Goal: Task Accomplishment & Management: Complete application form

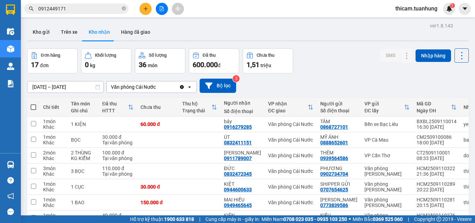
scroll to position [53, 0]
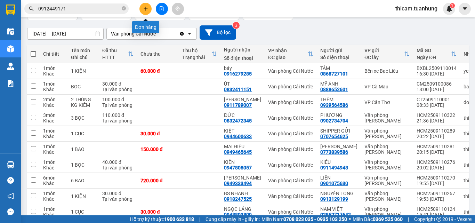
click at [142, 9] on button at bounding box center [146, 9] width 12 height 12
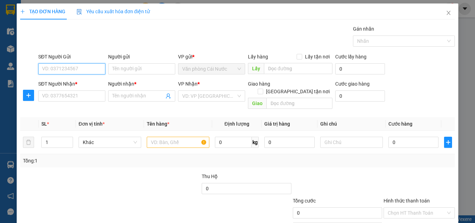
click at [81, 68] on input "SĐT Người Gửi" at bounding box center [71, 68] width 67 height 11
click at [99, 69] on input "SĐT Người Gửi" at bounding box center [71, 68] width 67 height 11
type input "0383523747"
click at [75, 80] on div "0383523747 - CHÍN" at bounding box center [71, 83] width 58 height 8
type input "CHÍN"
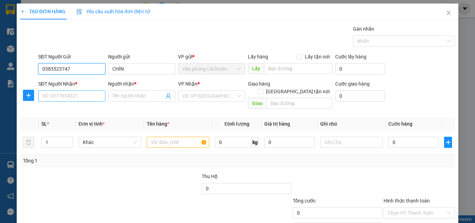
type input "0383523747"
click at [80, 97] on input "SĐT Người Nhận *" at bounding box center [71, 95] width 67 height 11
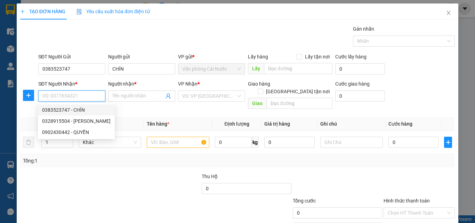
click at [60, 94] on input "SĐT Người Nhận *" at bounding box center [71, 95] width 67 height 11
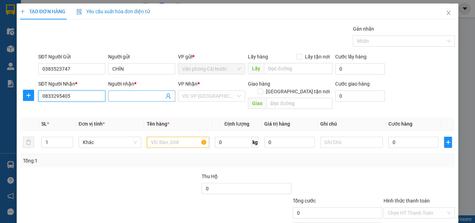
type input "0833295405"
click at [117, 100] on input "Người nhận *" at bounding box center [138, 96] width 52 height 8
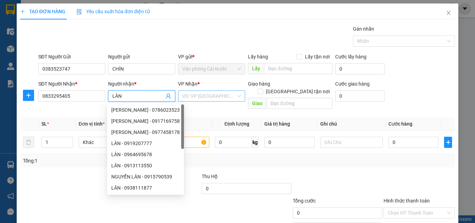
type input "LÂN"
click at [188, 96] on input "search" at bounding box center [209, 96] width 54 height 10
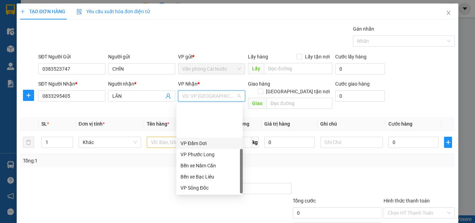
scroll to position [45, 0]
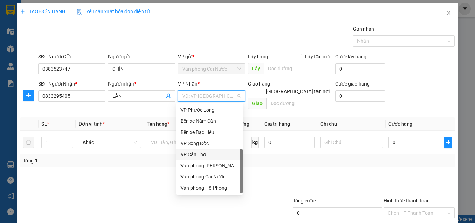
click at [196, 155] on div "VP Cần Thơ" at bounding box center [210, 155] width 58 height 8
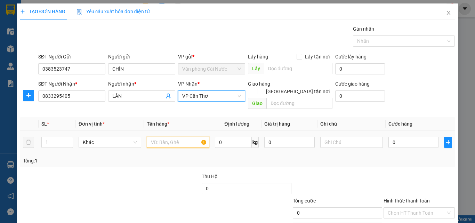
click at [168, 137] on input "text" at bounding box center [178, 142] width 63 height 11
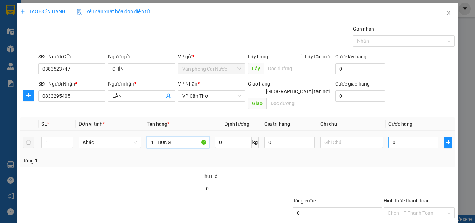
type input "1 THÙNG"
click at [409, 137] on input "0" at bounding box center [414, 142] width 50 height 11
type input "5"
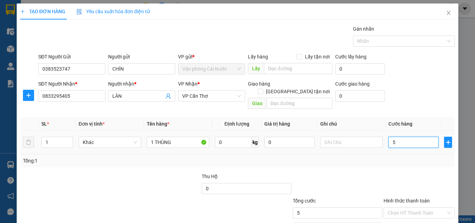
type input "50"
click at [407, 157] on div "Tổng: 1" at bounding box center [237, 161] width 429 height 8
type input "50.000"
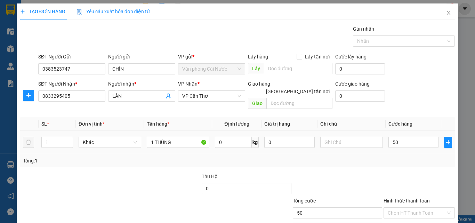
type input "50.000"
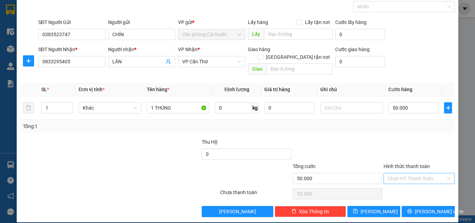
click at [412, 174] on input "Hình thức thanh toán" at bounding box center [417, 178] width 58 height 10
click at [405, 189] on div "Tại văn phòng" at bounding box center [415, 184] width 71 height 11
type input "0"
click at [423, 208] on span "[PERSON_NAME] và In" at bounding box center [439, 212] width 49 height 8
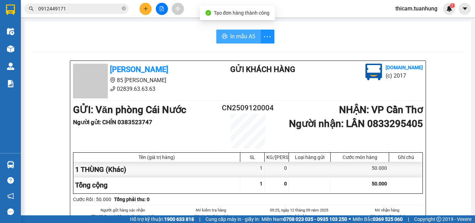
click at [246, 36] on span "In mẫu A5" at bounding box center [242, 36] width 25 height 9
